Goal: Task Accomplishment & Management: Use online tool/utility

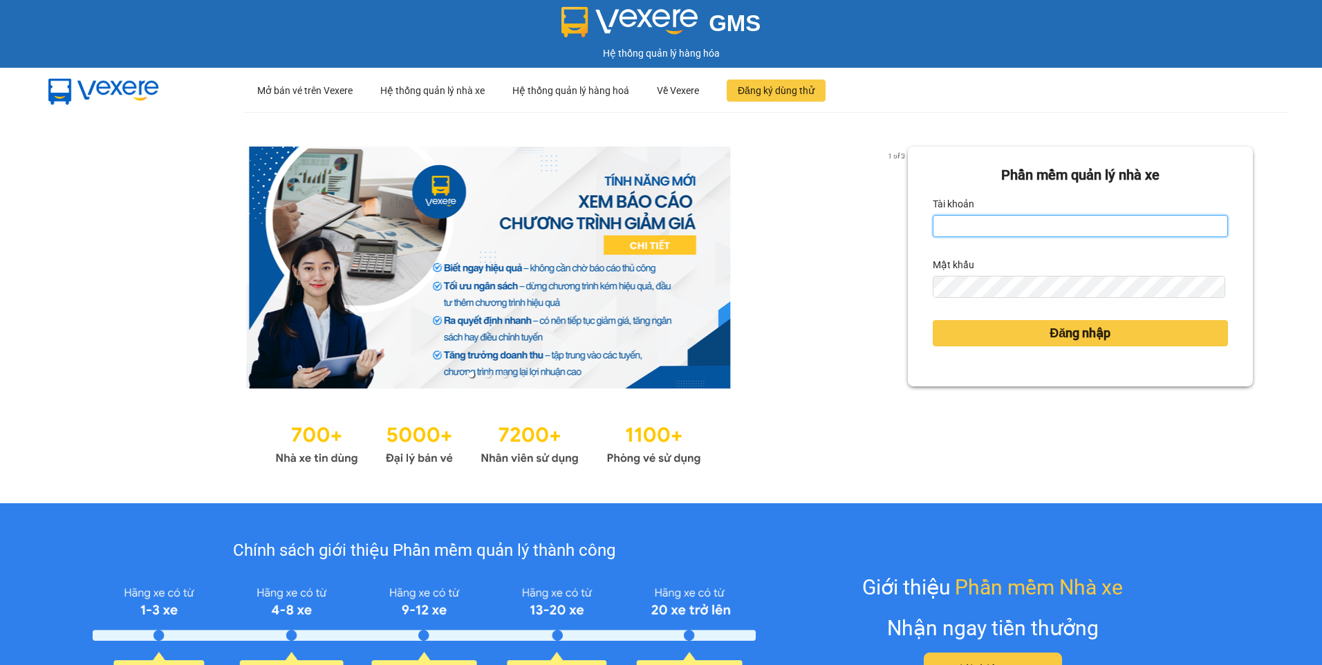
click at [946, 230] on input "Tài khoản" at bounding box center [1080, 226] width 295 height 22
type input "ngapt.namhailimo"
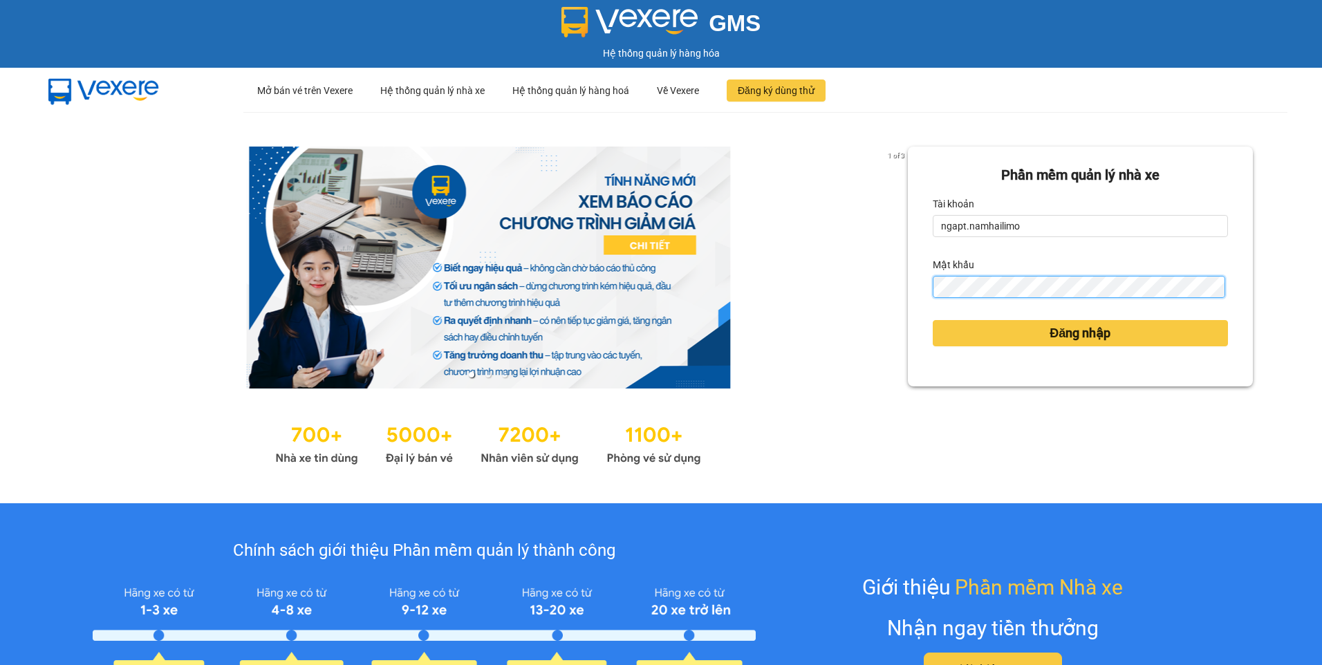
click at [877, 297] on div "1 of 3 Phần mềm quản lý nhà xe Tài khoản ngapt.[PERSON_NAME] khẩu Đăng nhập" at bounding box center [661, 307] width 1322 height 391
click at [933, 320] on button "Đăng nhập" at bounding box center [1080, 333] width 295 height 26
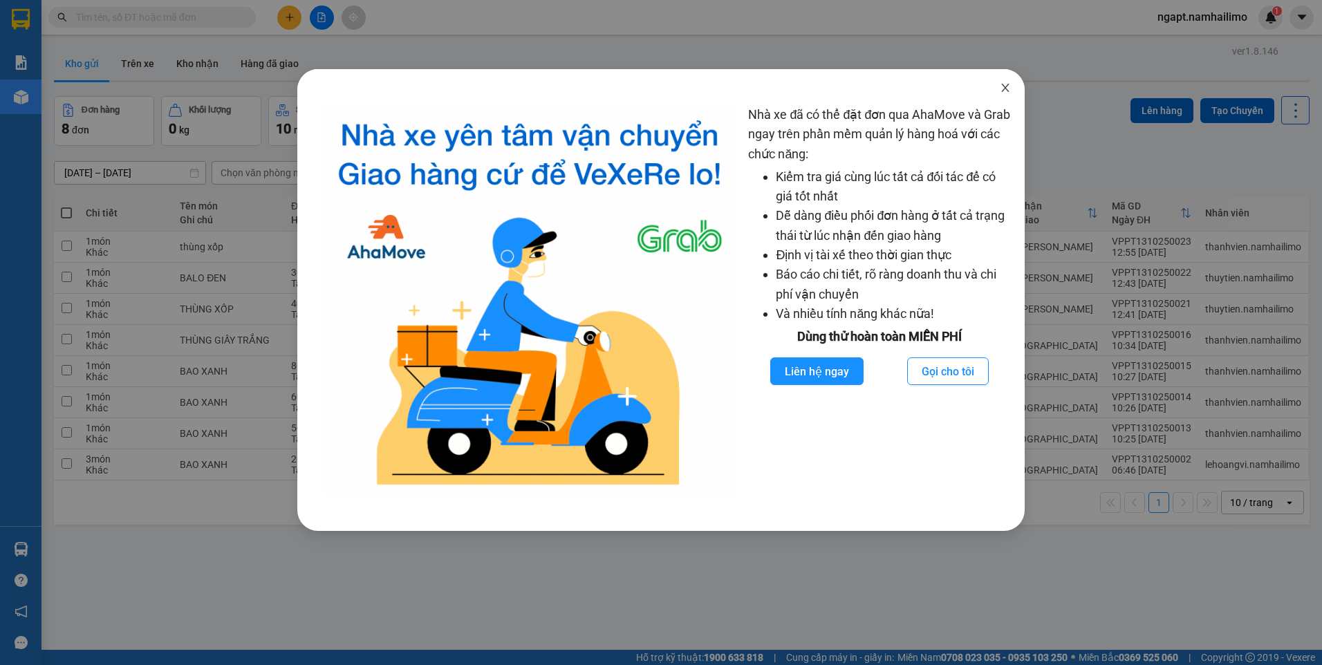
click at [1004, 87] on icon "close" at bounding box center [1005, 88] width 8 height 8
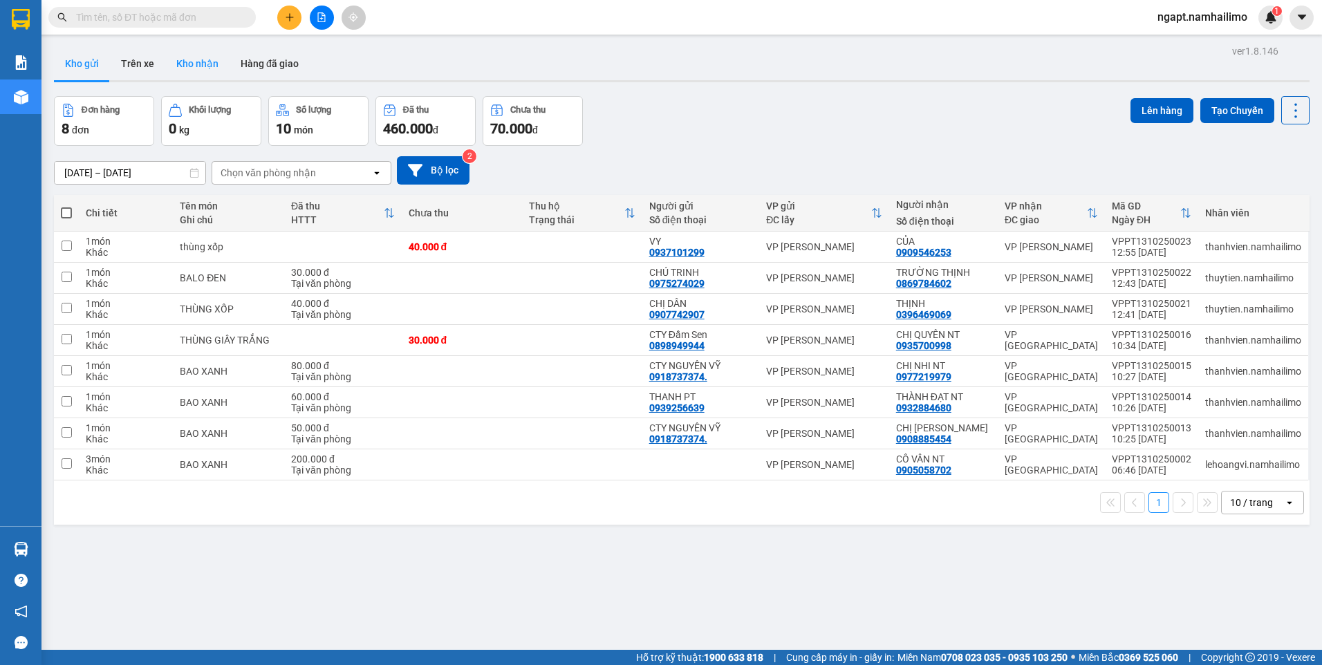
click at [203, 65] on button "Kho nhận" at bounding box center [197, 63] width 64 height 33
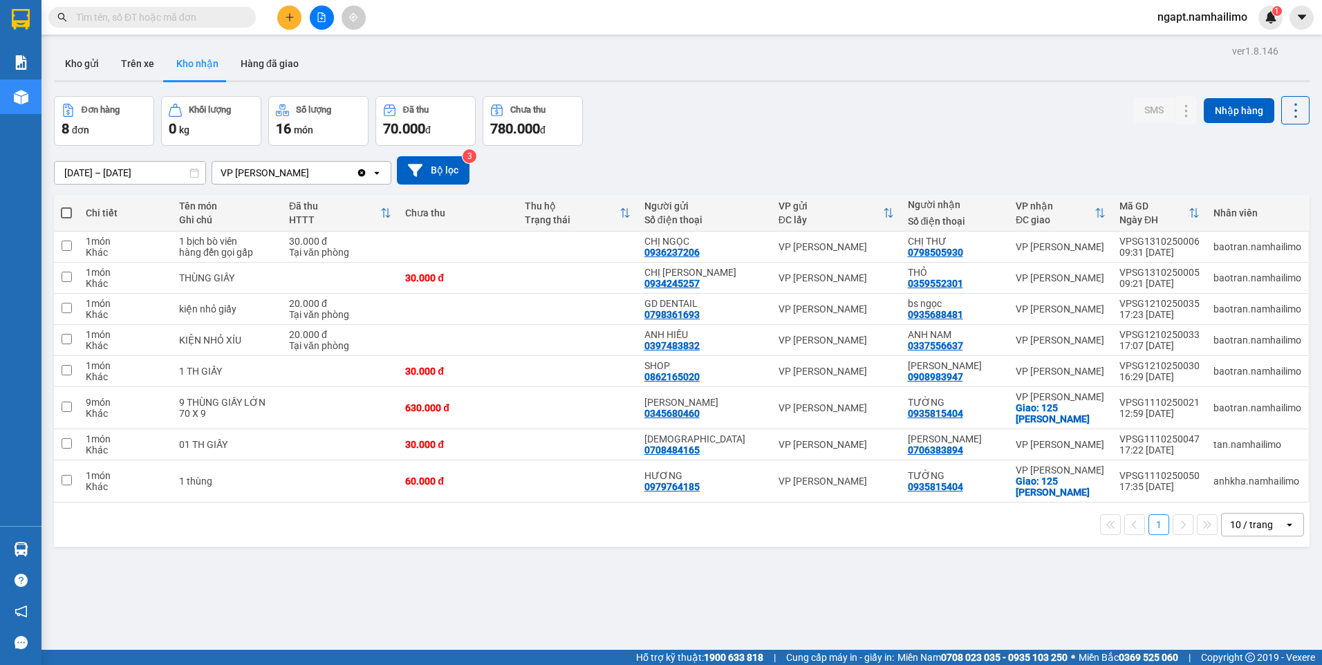
click at [144, 21] on input "text" at bounding box center [157, 17] width 163 height 15
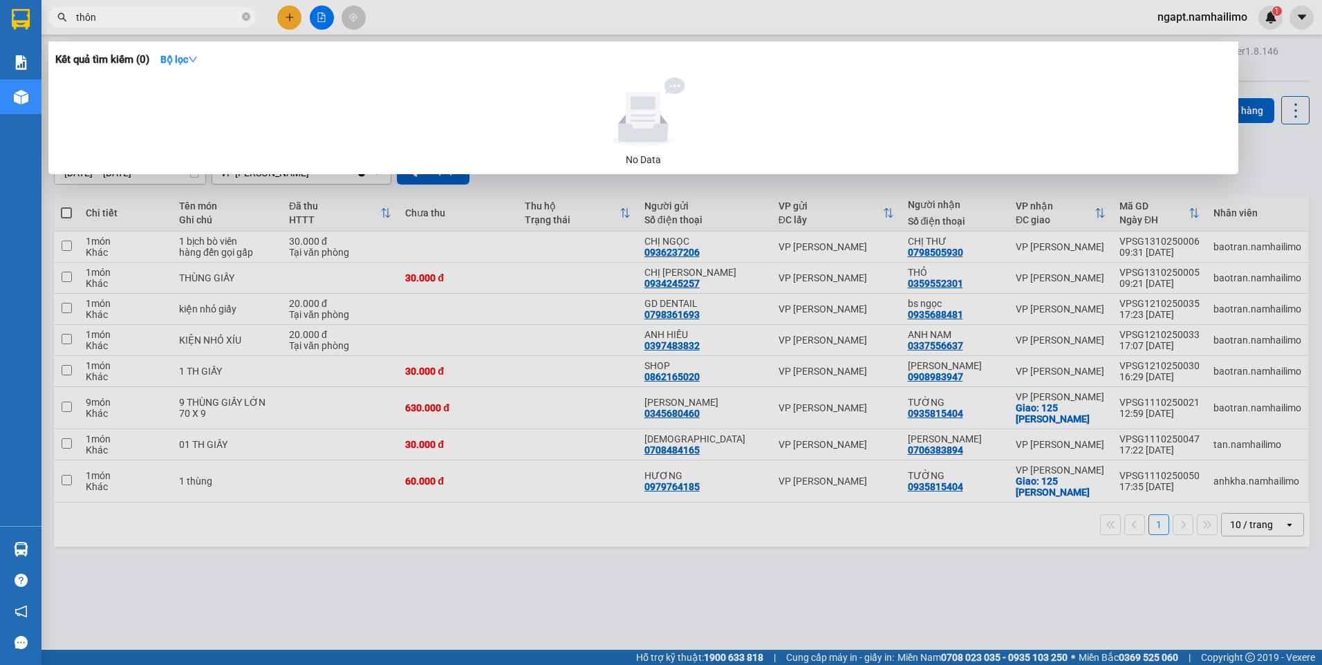
type input "thông"
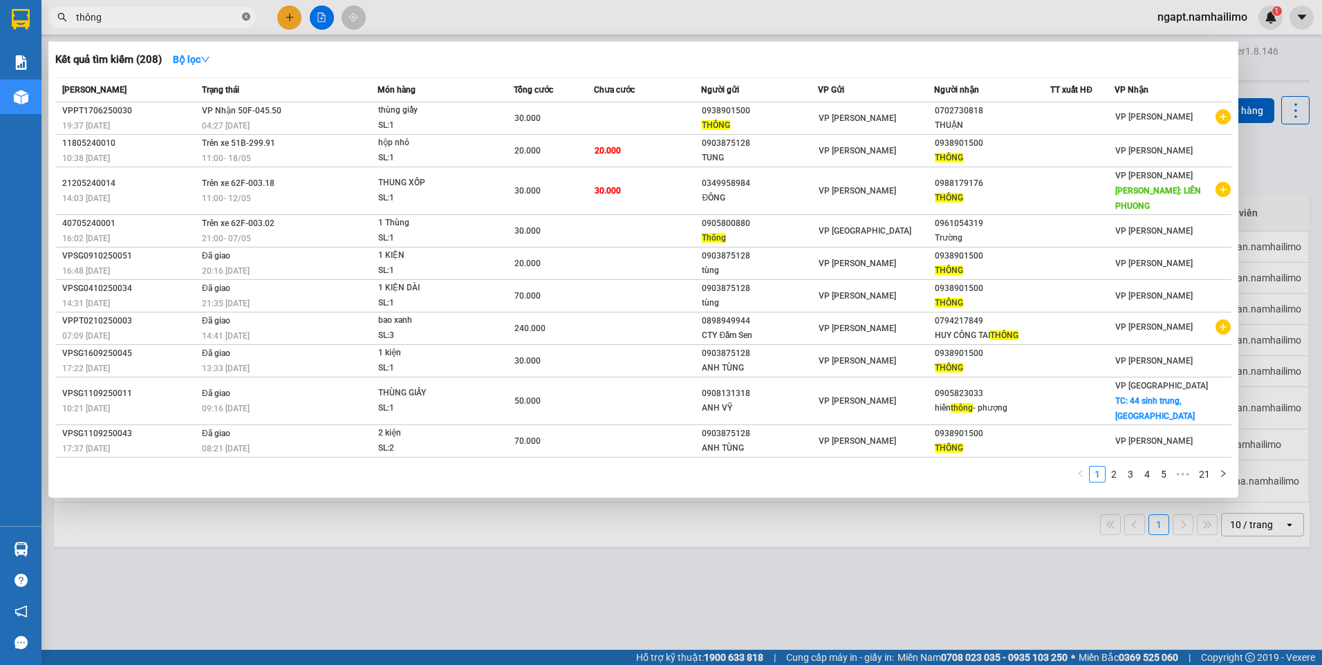
click at [247, 17] on icon "close-circle" at bounding box center [246, 16] width 8 height 8
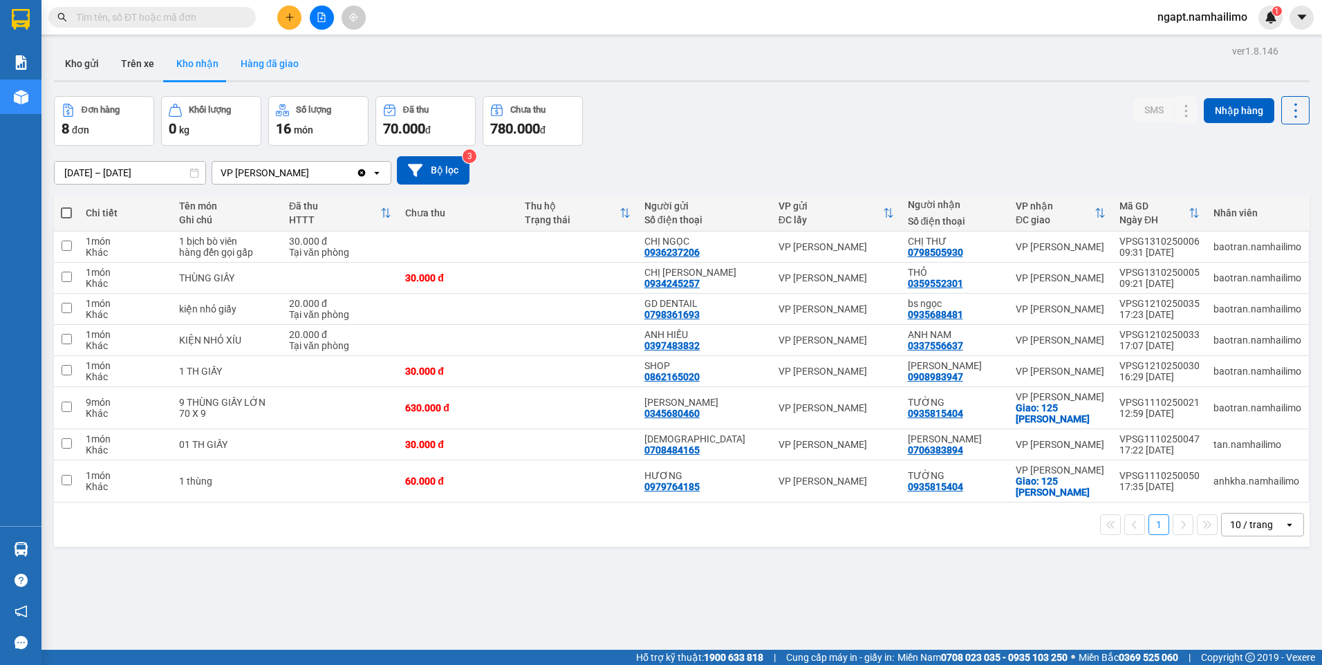
click at [266, 64] on button "Hàng đã giao" at bounding box center [270, 63] width 80 height 33
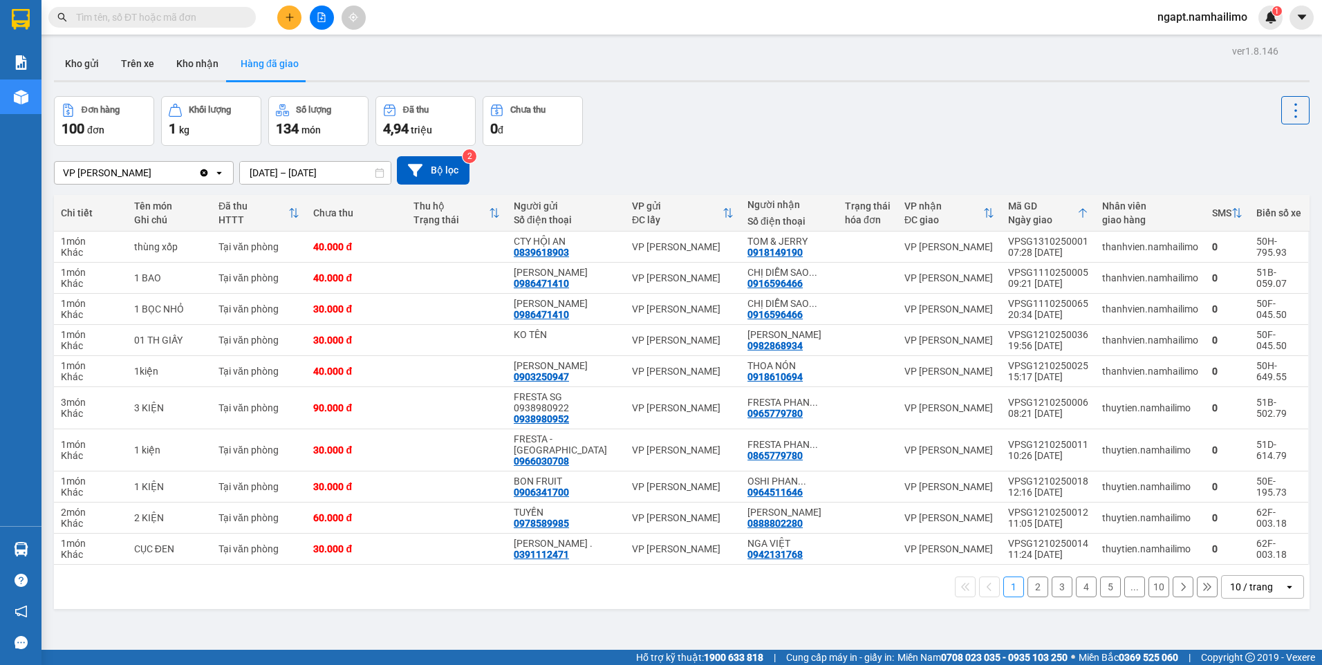
click at [1027, 577] on button "2" at bounding box center [1037, 587] width 21 height 21
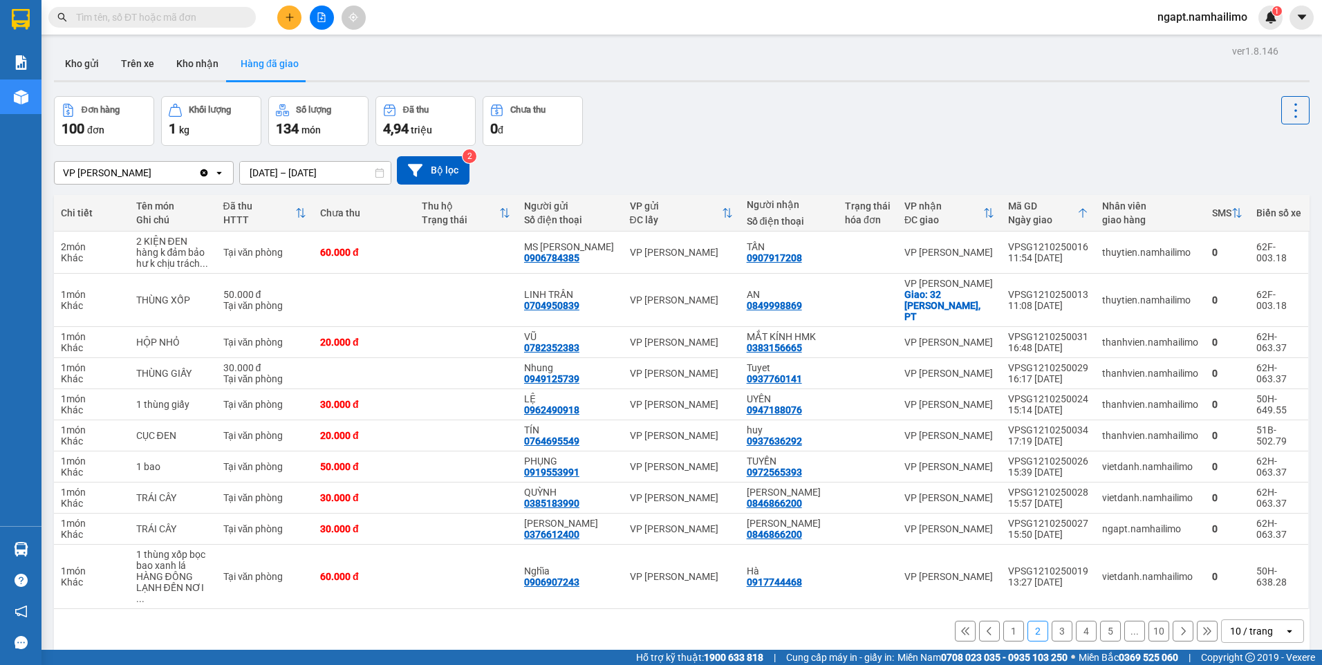
click at [1052, 621] on button "3" at bounding box center [1062, 631] width 21 height 21
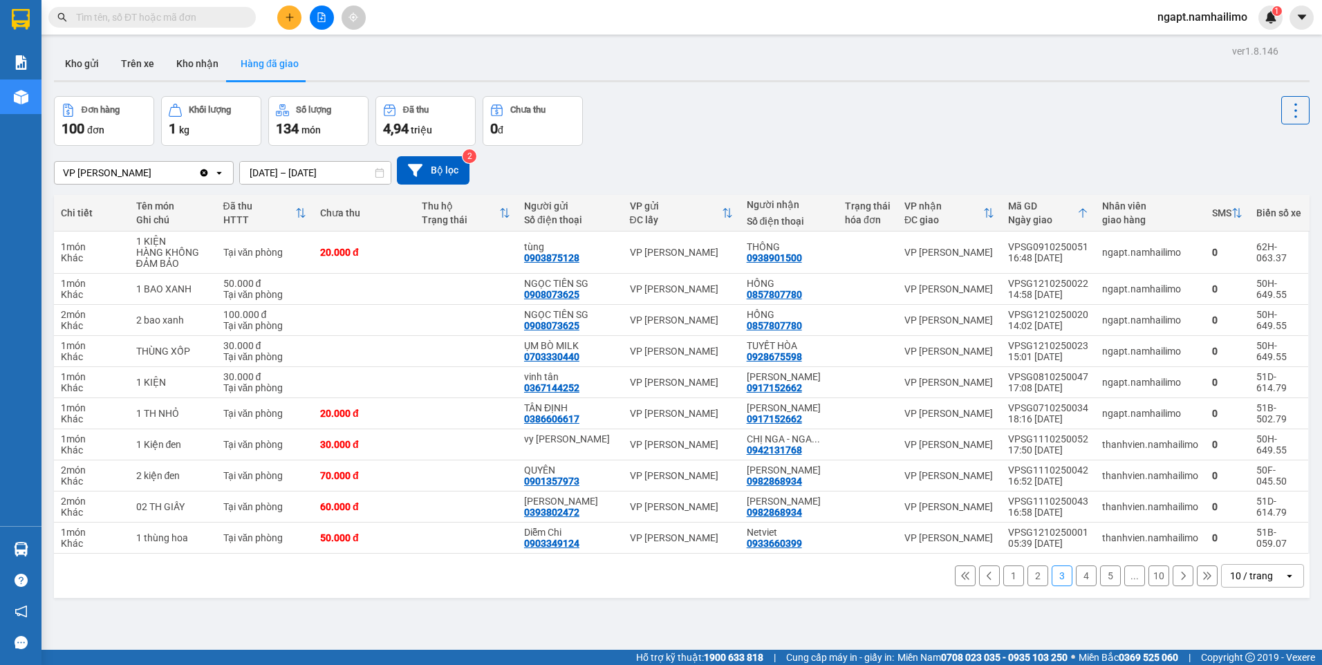
click at [1076, 579] on button "4" at bounding box center [1086, 576] width 21 height 21
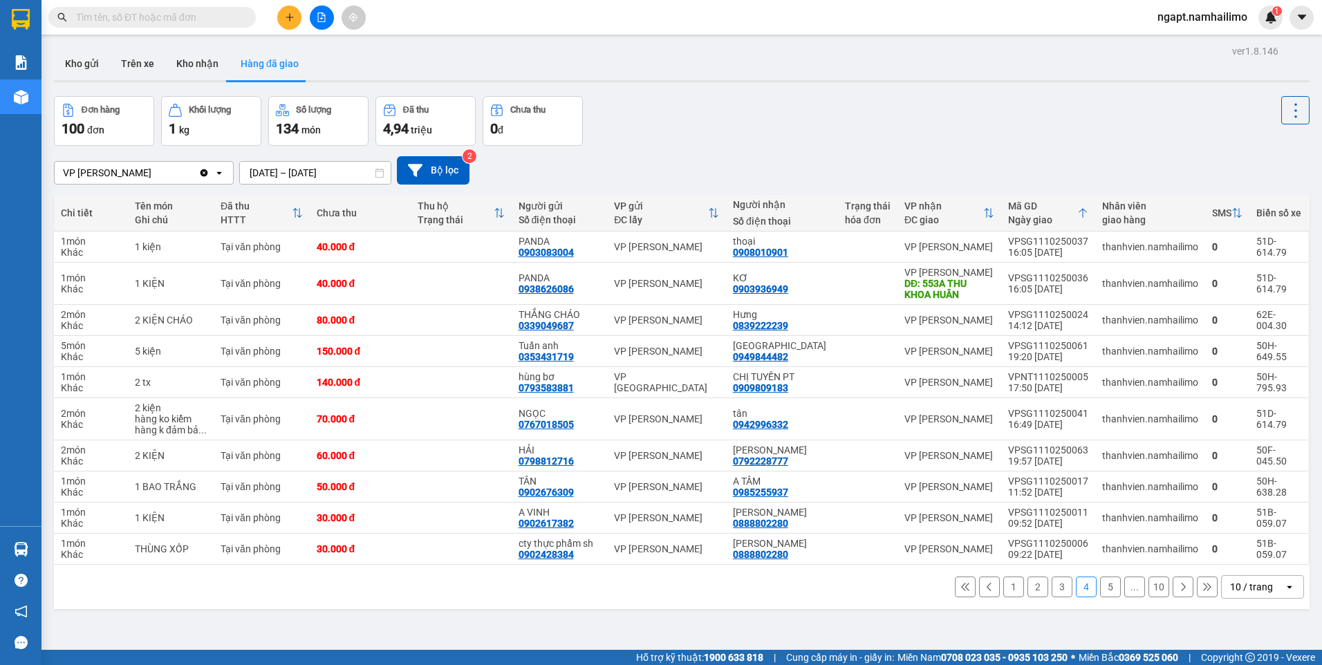
click at [1006, 586] on button "1" at bounding box center [1013, 587] width 21 height 21
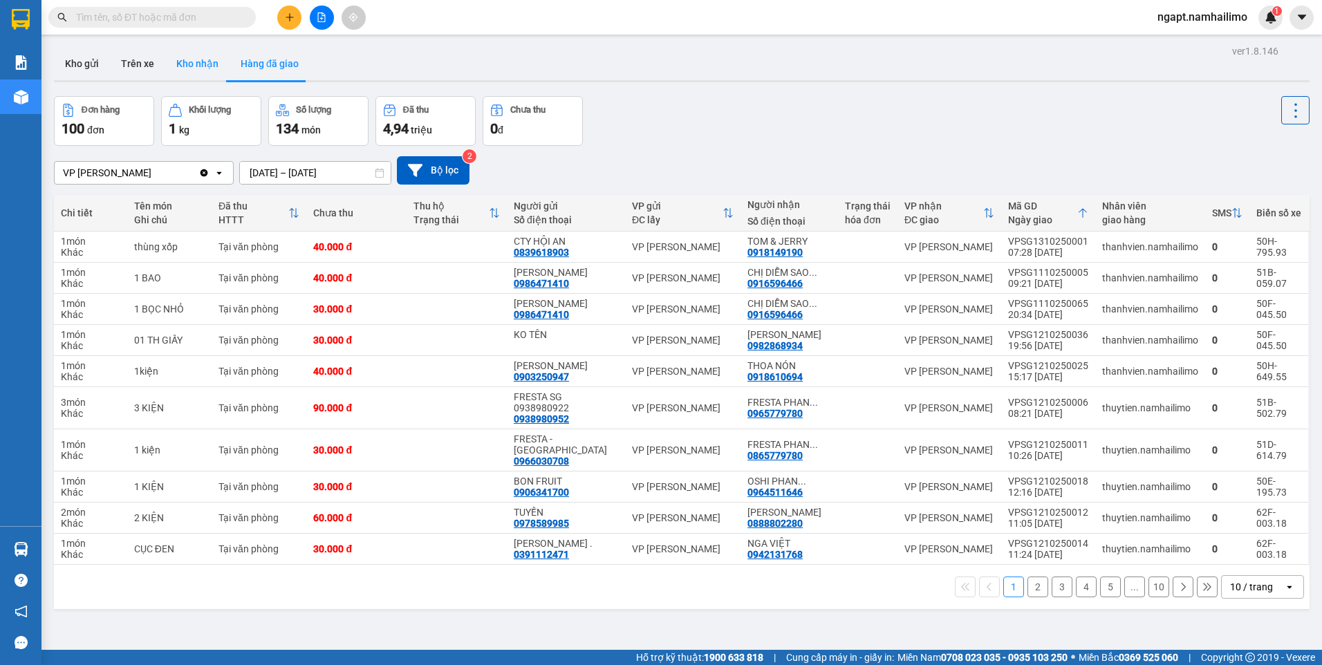
click at [192, 71] on button "Kho nhận" at bounding box center [197, 63] width 64 height 33
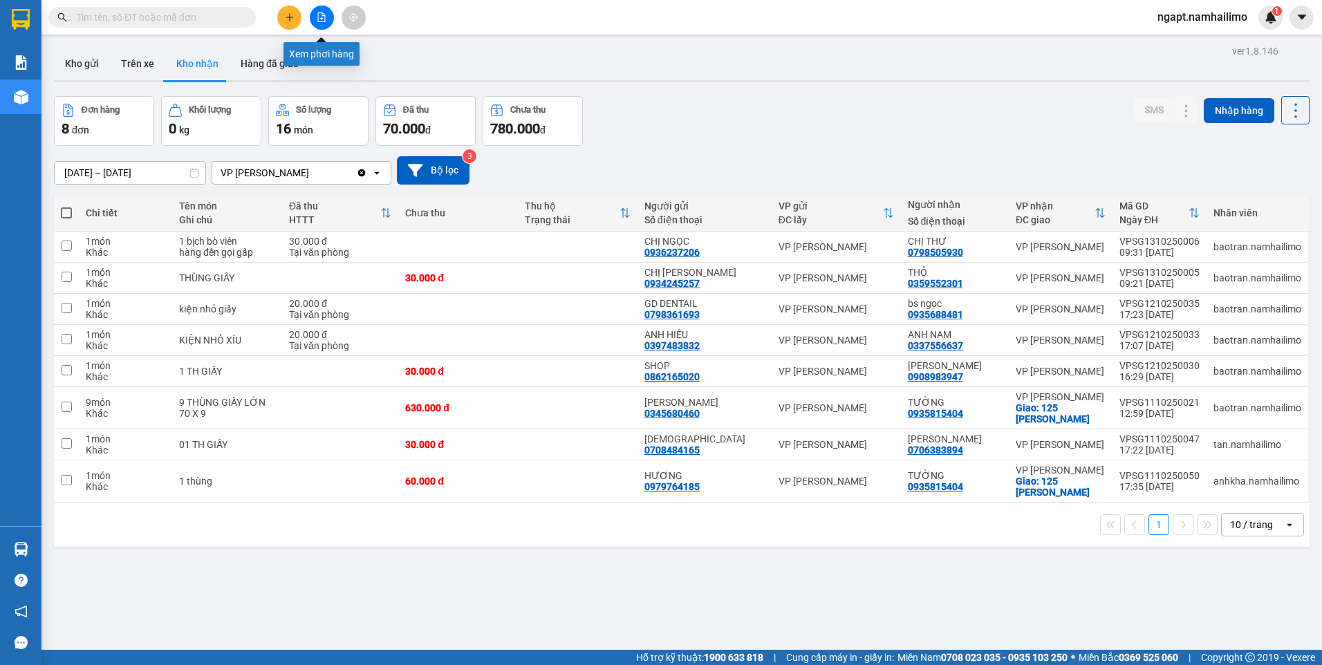
click at [322, 28] on button at bounding box center [322, 18] width 24 height 24
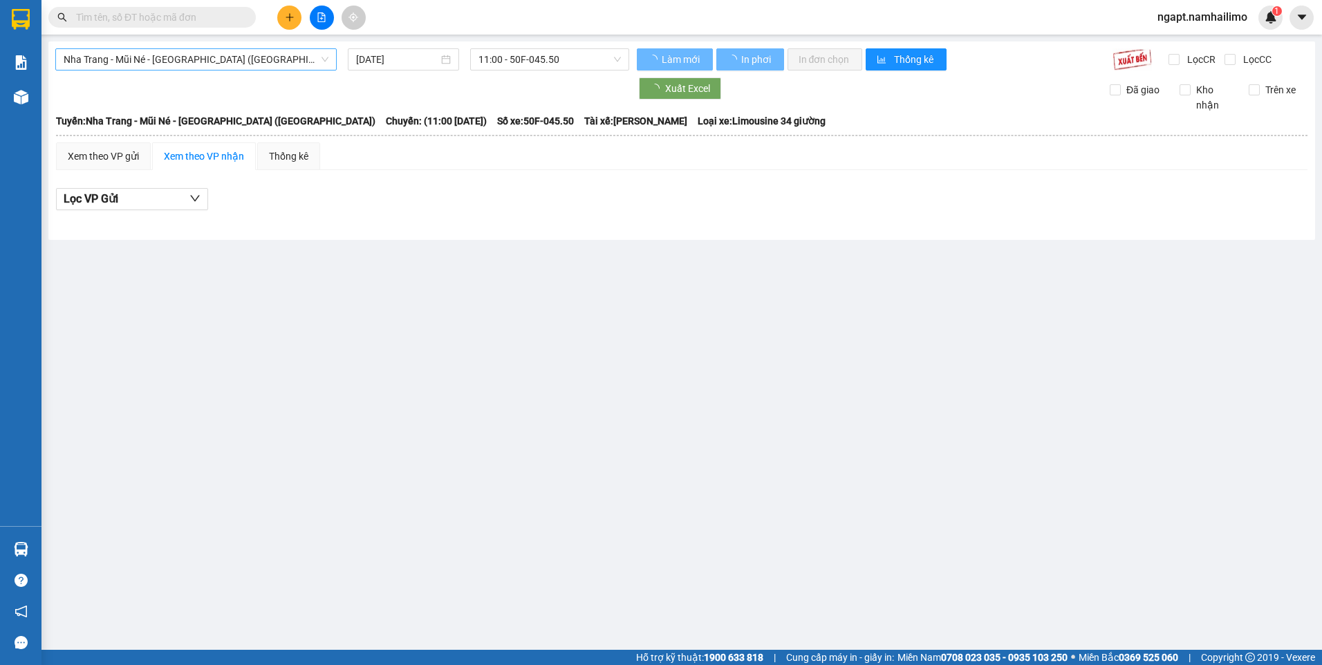
click at [265, 57] on span "Nha Trang - Mũi Né - [GEOGRAPHIC_DATA] ([GEOGRAPHIC_DATA])" at bounding box center [196, 59] width 265 height 21
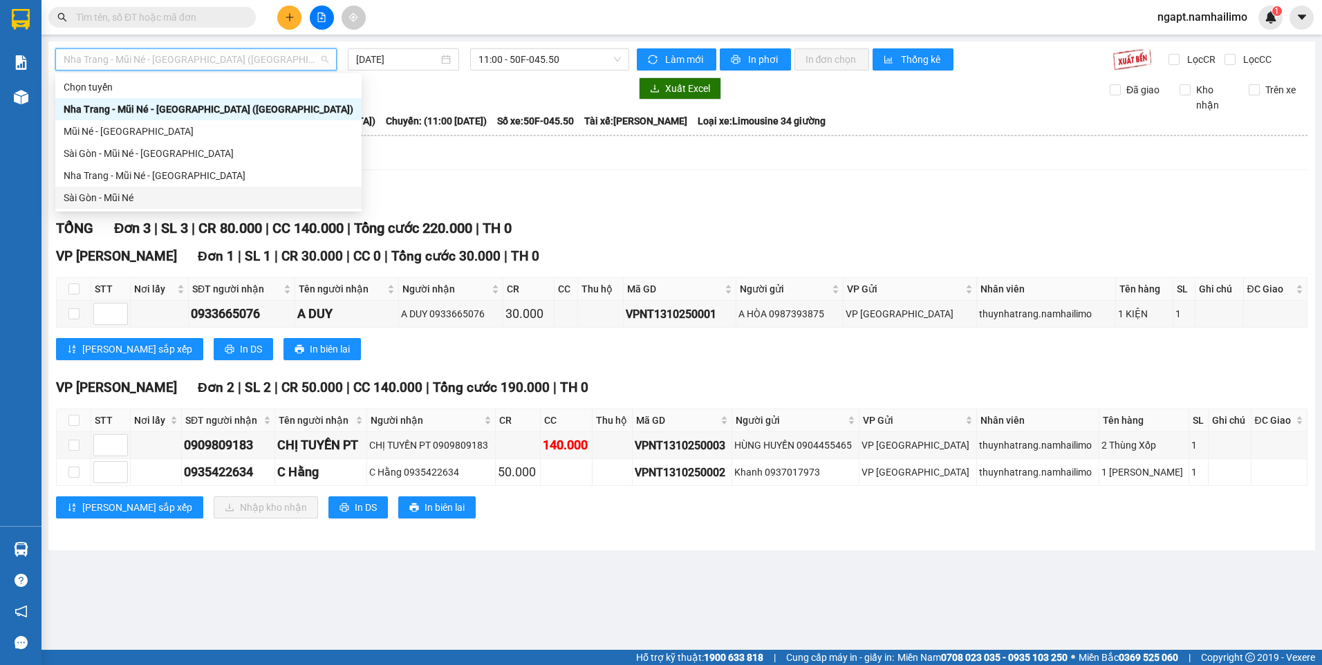
click at [174, 193] on div "Sài Gòn - Mũi Né" at bounding box center [209, 197] width 290 height 15
type input "[DATE]"
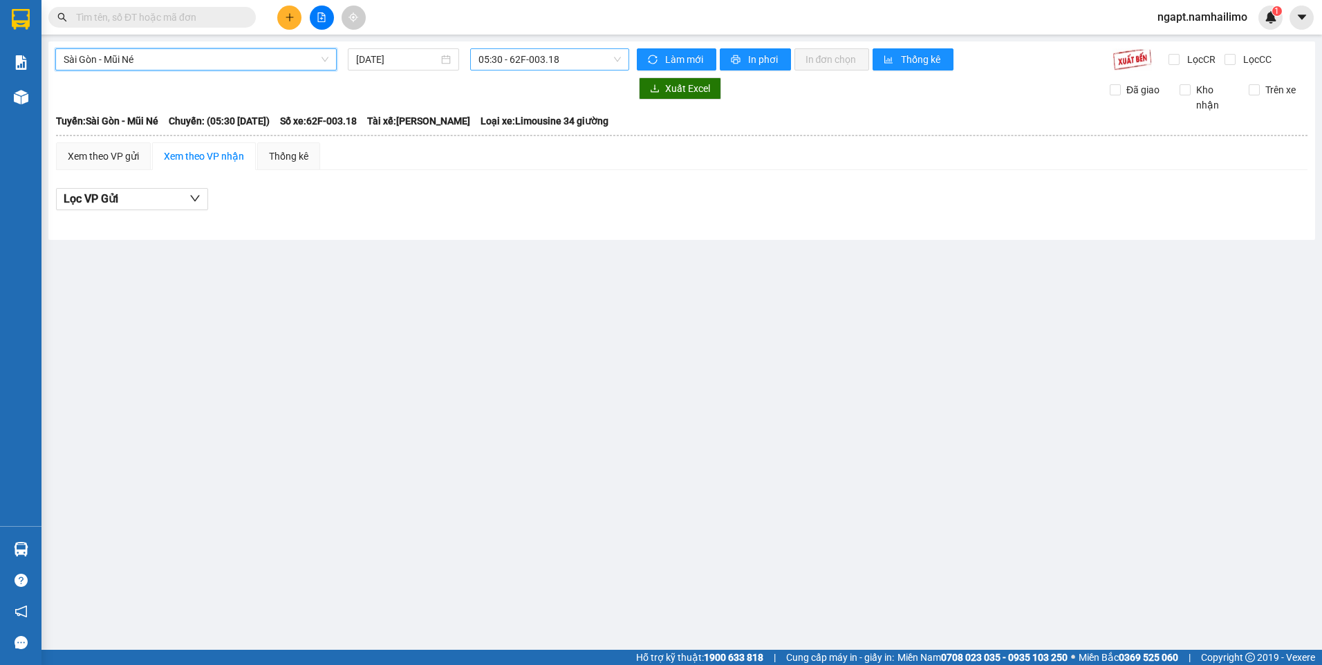
click at [585, 61] on span "05:30 - 62F-003.18" at bounding box center [549, 59] width 143 height 21
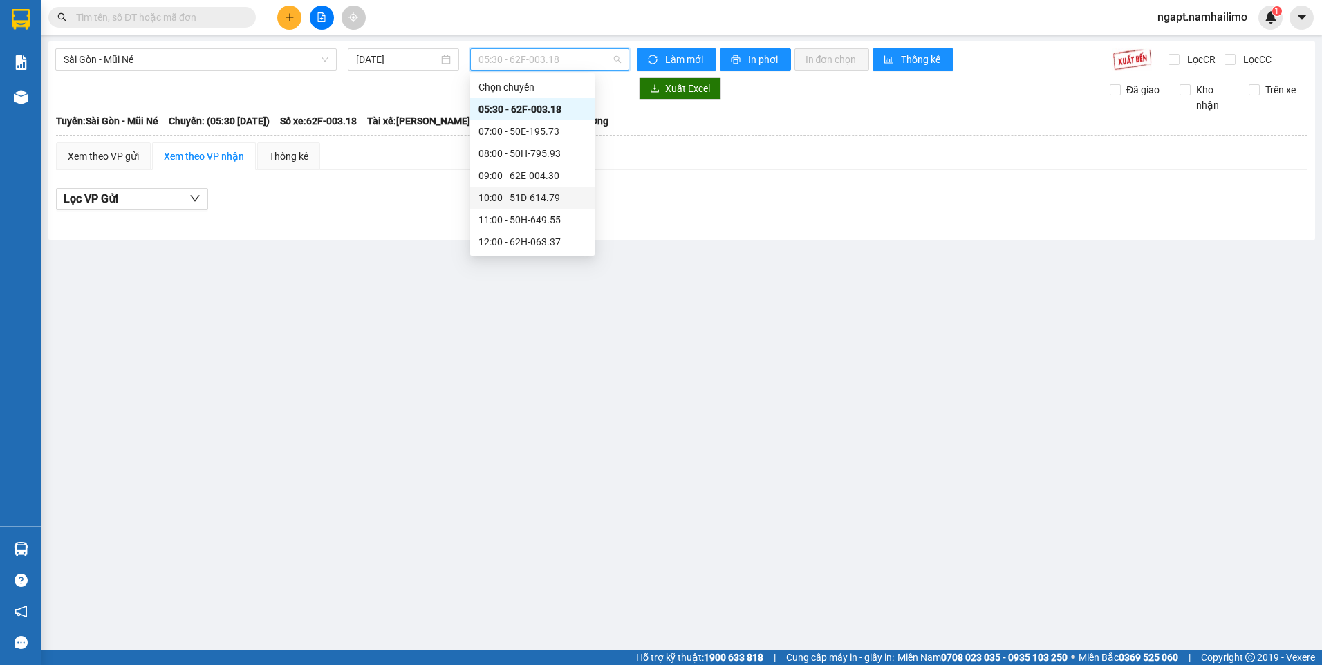
click at [534, 189] on div "10:00 - 51D-614.79" at bounding box center [532, 198] width 124 height 22
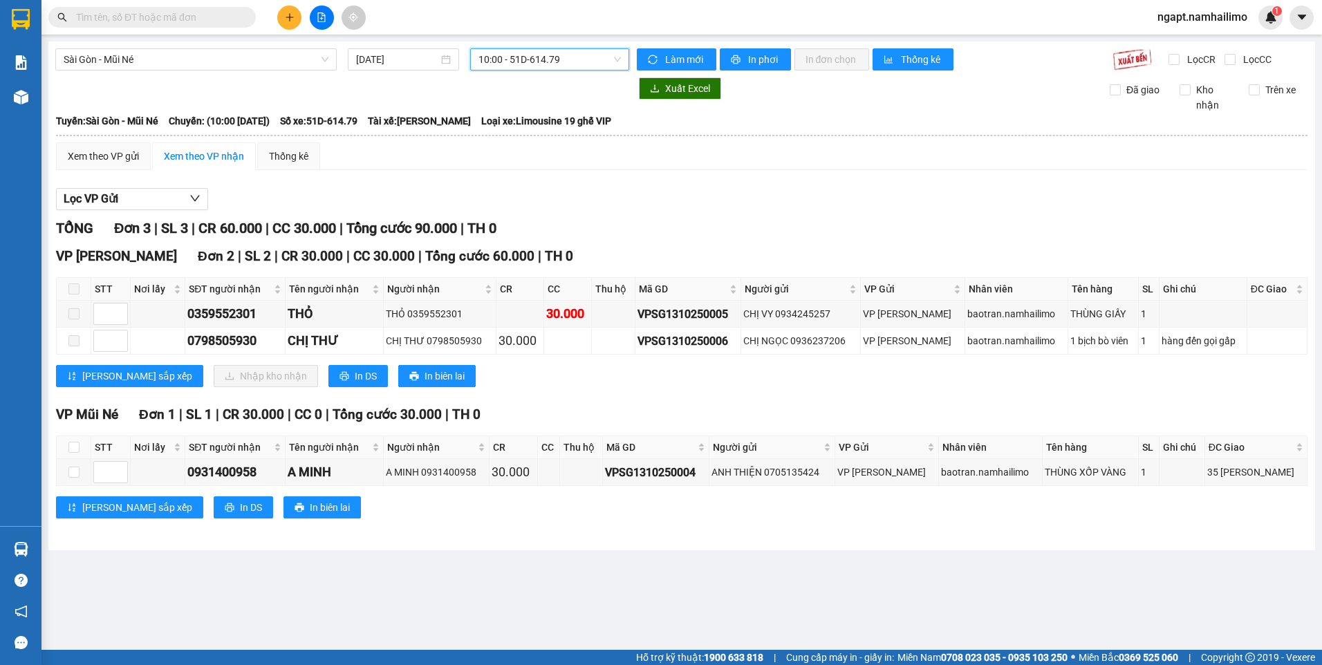
click at [584, 54] on span "10:00 - 51D-614.79" at bounding box center [549, 59] width 143 height 21
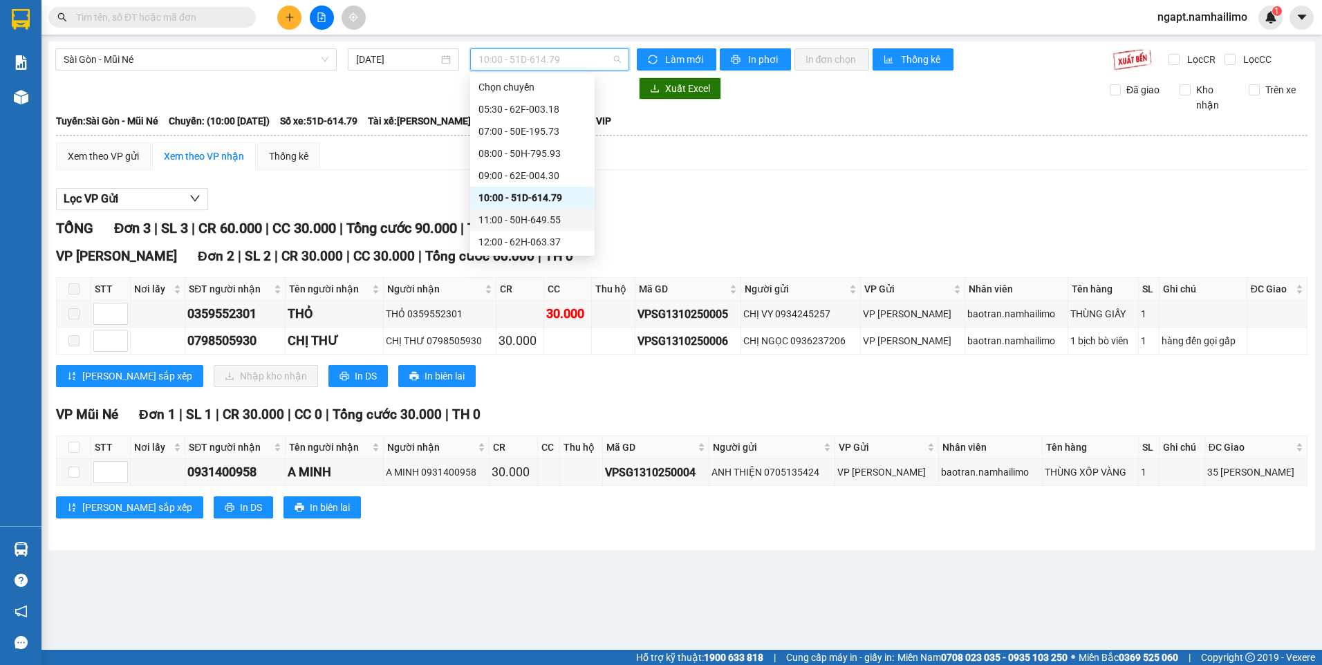
click at [530, 211] on div "11:00 - 50H-649.55" at bounding box center [532, 220] width 124 height 22
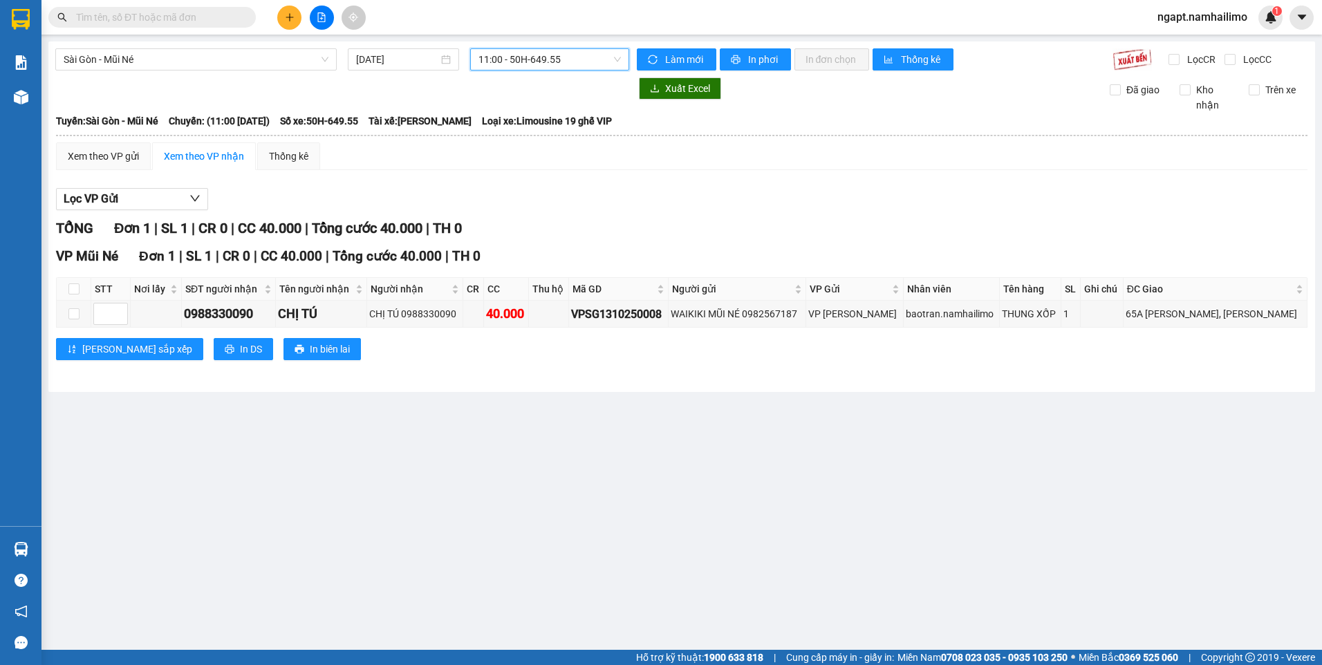
click at [609, 70] on div "11:00 - 50H-649.55" at bounding box center [550, 59] width 160 height 22
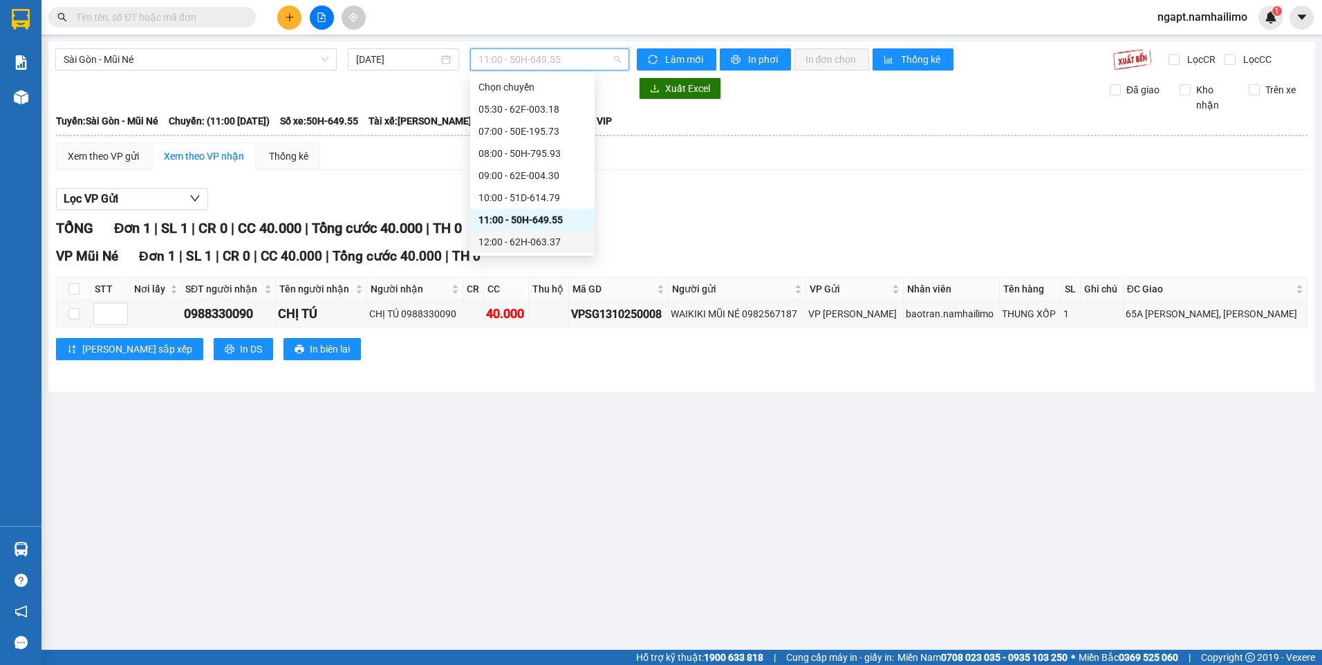
click at [544, 242] on div "12:00 - 62H-063.37" at bounding box center [532, 241] width 108 height 15
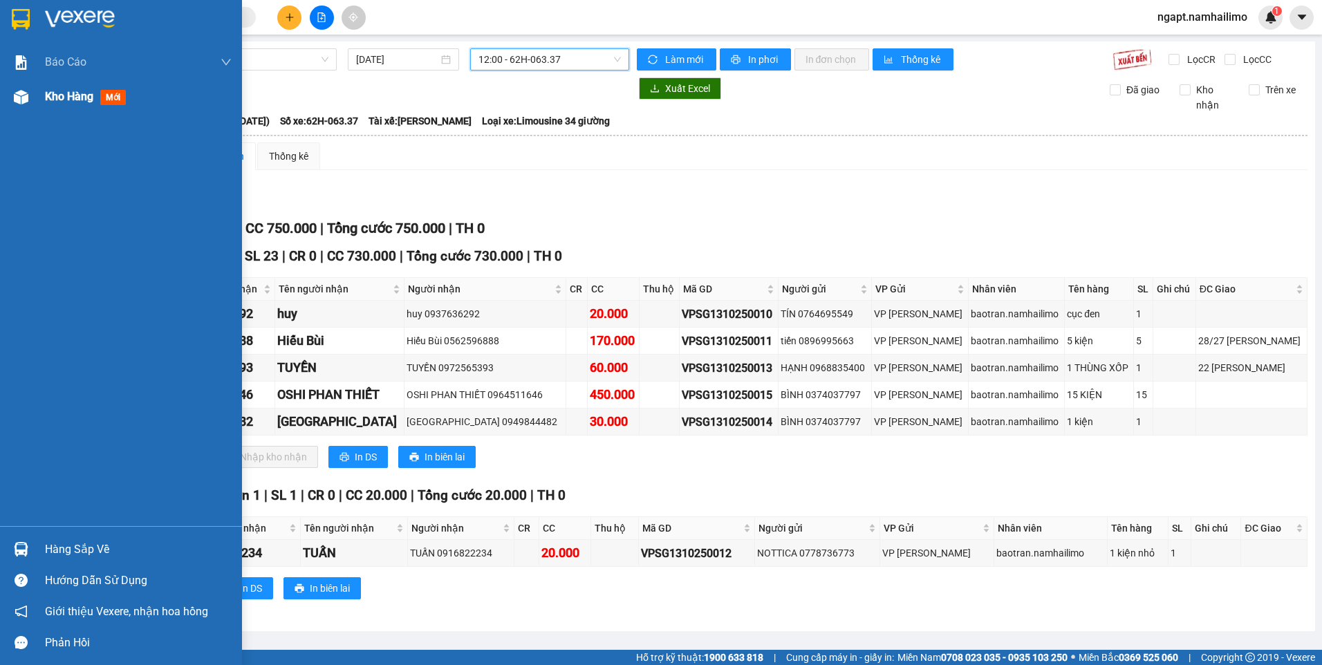
click at [31, 94] on div at bounding box center [21, 97] width 24 height 24
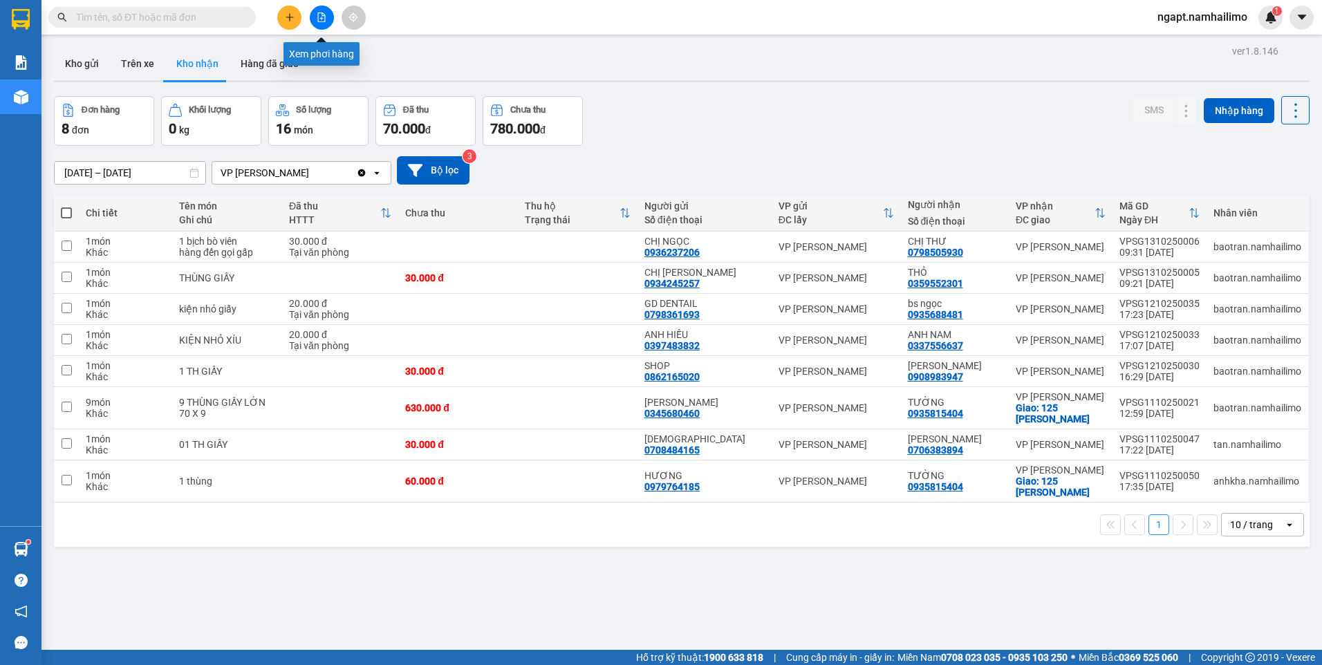
click at [318, 15] on icon "file-add" at bounding box center [322, 17] width 8 height 10
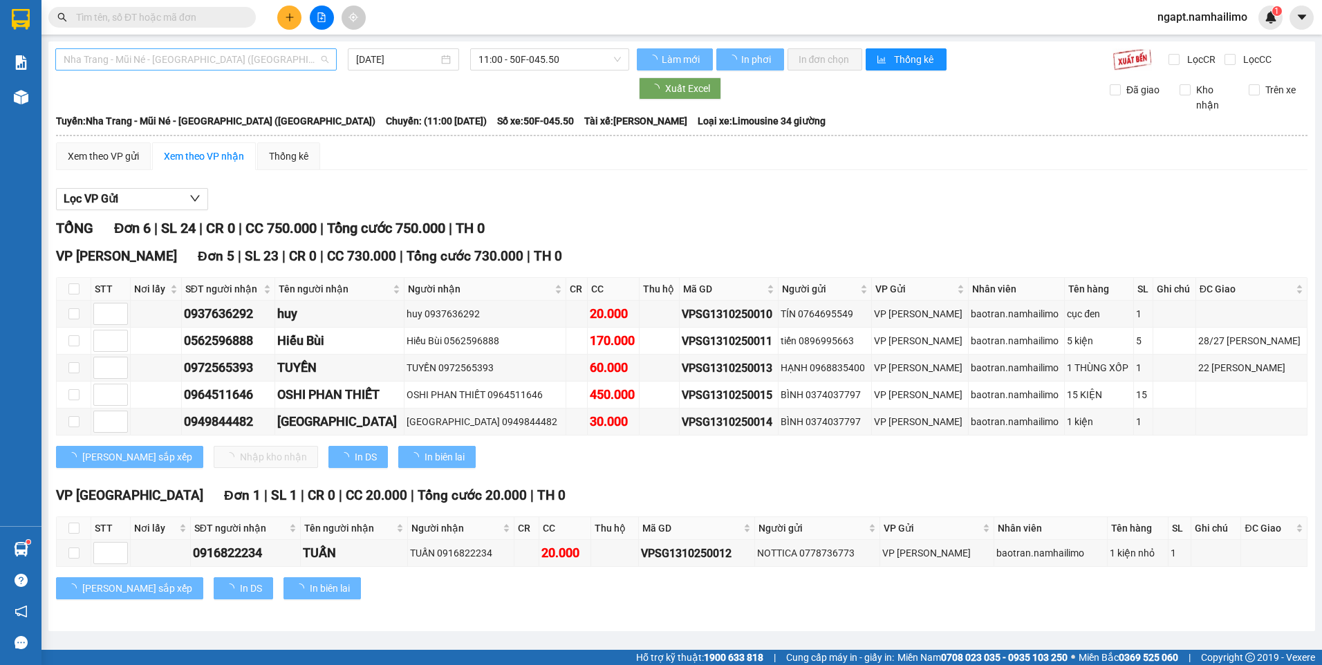
click at [212, 59] on span "Nha Trang - Mũi Né - [GEOGRAPHIC_DATA] ([GEOGRAPHIC_DATA])" at bounding box center [196, 59] width 265 height 21
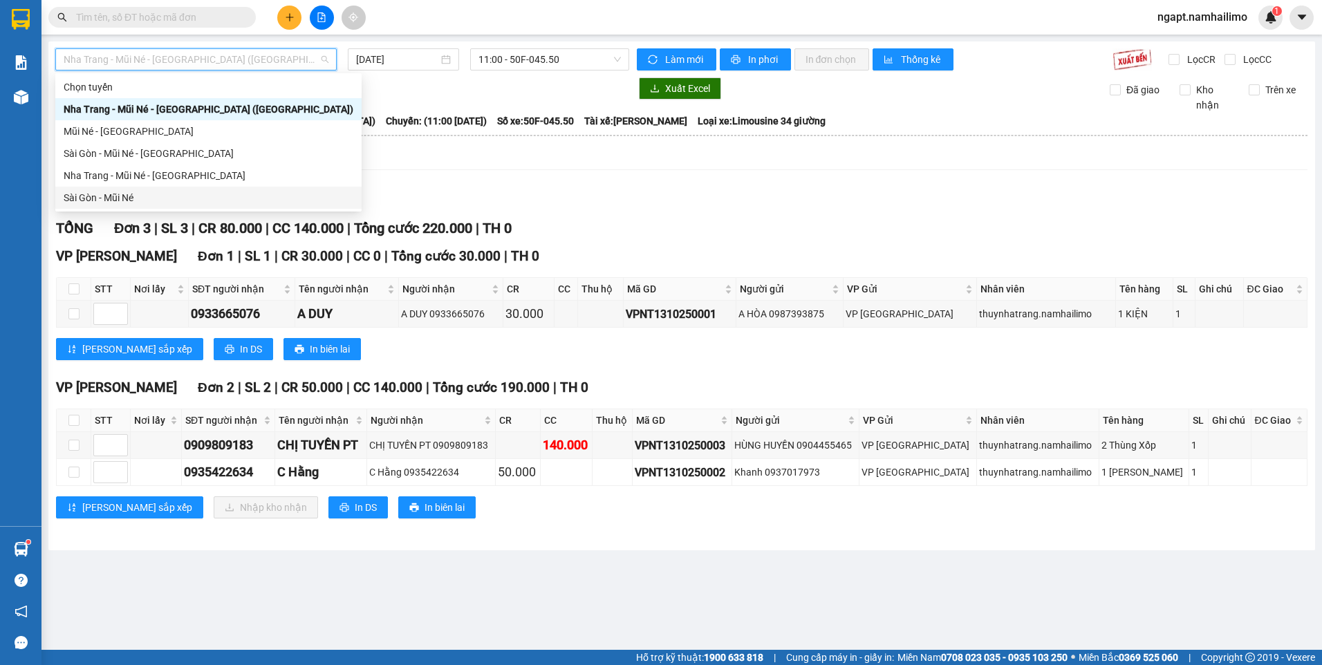
click at [102, 193] on div "Sài Gòn - Mũi Né" at bounding box center [209, 197] width 290 height 15
type input "[DATE]"
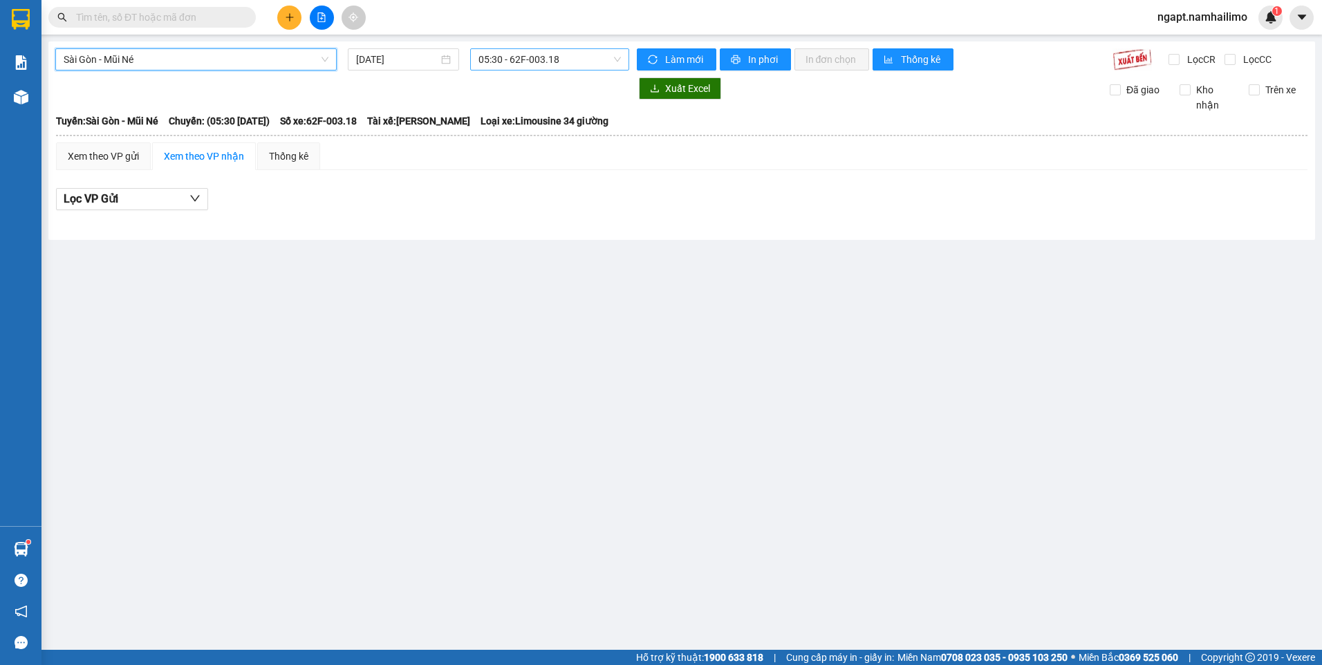
click at [549, 62] on span "05:30 - 62F-003.18" at bounding box center [549, 59] width 143 height 21
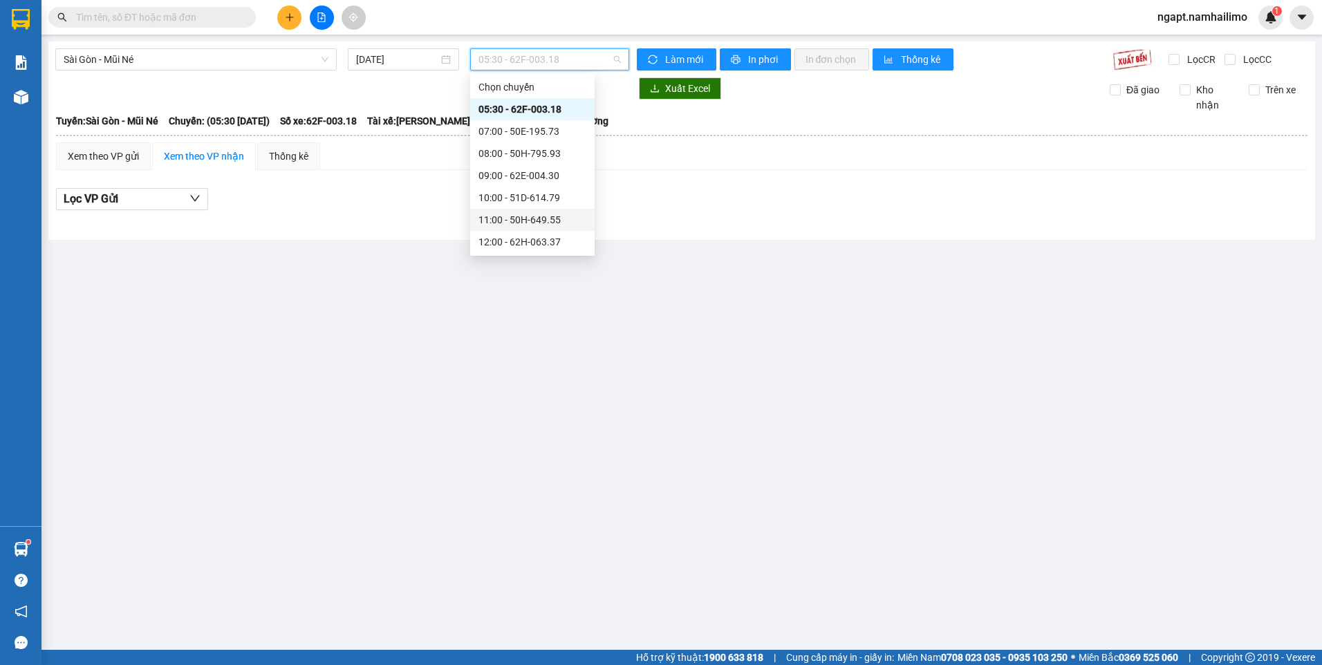
click at [543, 216] on div "11:00 - 50H-649.55" at bounding box center [532, 219] width 108 height 15
